Goal: Task Accomplishment & Management: Use online tool/utility

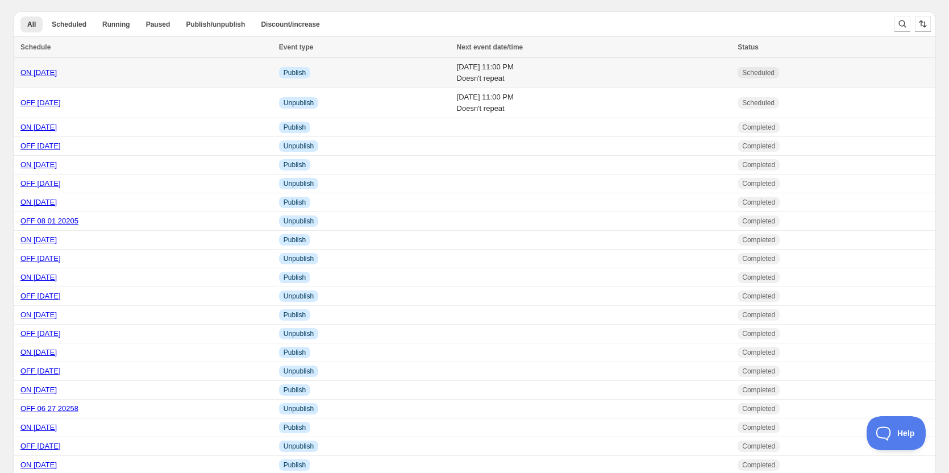
click at [47, 72] on link "ON [DATE]" at bounding box center [38, 72] width 36 height 9
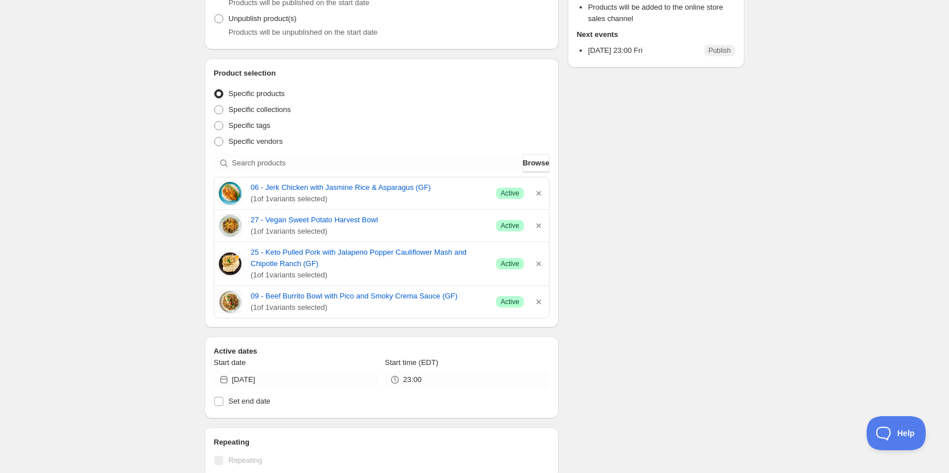
scroll to position [170, 0]
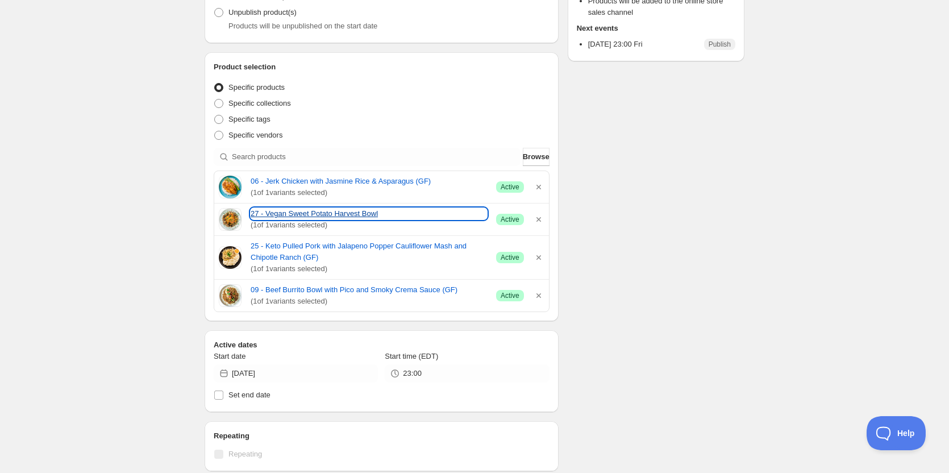
click at [288, 217] on link "27 - Vegan Sweet Potato Harvest Bowl" at bounding box center [369, 213] width 236 height 11
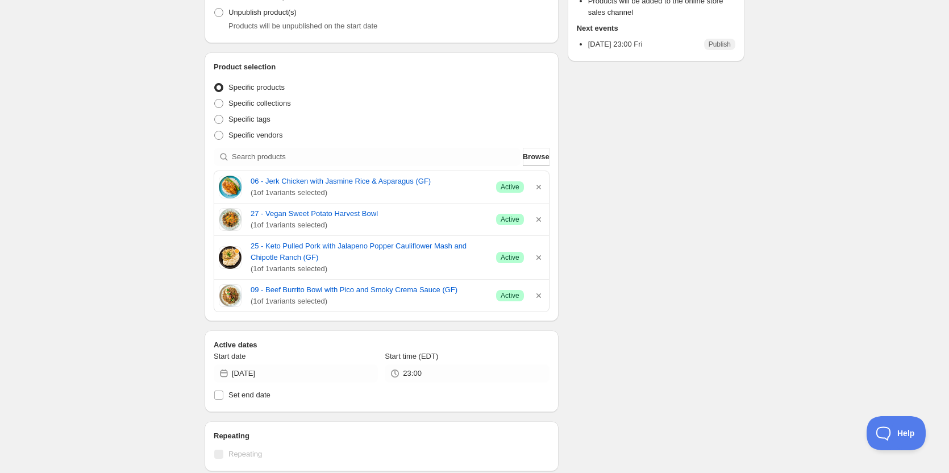
click at [704, 244] on div "Schedule name ON [DATE] Your customers won't see this Action Action Publish pro…" at bounding box center [469, 327] width 549 height 926
